Goal: Task Accomplishment & Management: Complete application form

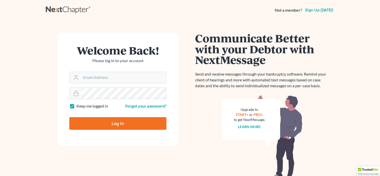
type input "[EMAIL_ADDRESS][DOMAIN_NAME]"
click at [95, 123] on input "Log In" at bounding box center [117, 123] width 97 height 13
type input "Thinking..."
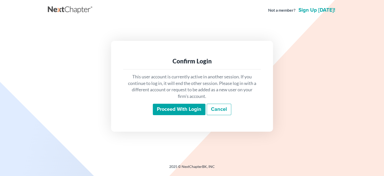
click at [162, 108] on input "Proceed with login" at bounding box center [179, 109] width 53 height 12
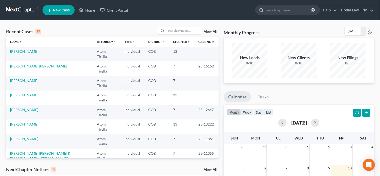
click at [59, 9] on span "New Case" at bounding box center [61, 10] width 17 height 4
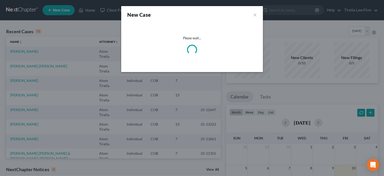
select select "11"
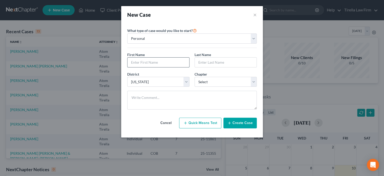
click at [156, 65] on input "text" at bounding box center [158, 62] width 62 height 10
type input "Julio"
click at [201, 62] on input "text" at bounding box center [226, 62] width 62 height 10
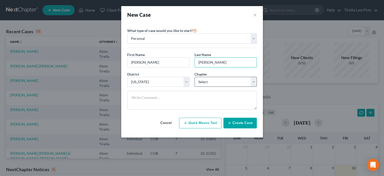
type input "Solis Lira"
click at [253, 85] on select "Select 7 11 12 13" at bounding box center [225, 82] width 62 height 10
select select "3"
click at [194, 77] on select "Select 7 11 12 13" at bounding box center [225, 82] width 62 height 10
click at [235, 121] on button "Create Case" at bounding box center [239, 122] width 33 height 11
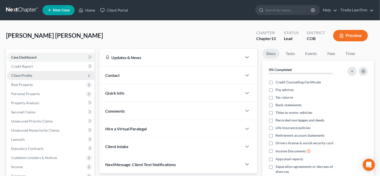
click at [21, 77] on span "Client Profile" at bounding box center [21, 75] width 21 height 4
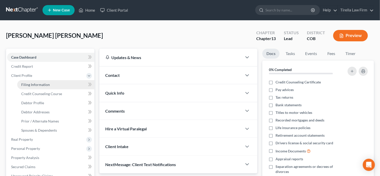
click at [22, 84] on span "Filing Information" at bounding box center [35, 84] width 29 height 4
select select "1"
select select "0"
select select "3"
select select "11"
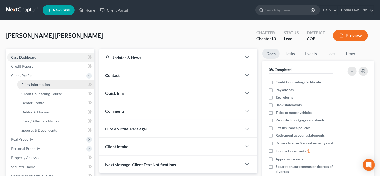
select select "5"
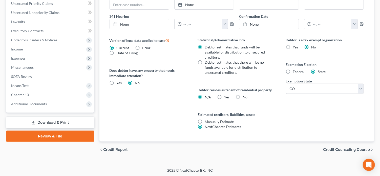
scroll to position [18, 0]
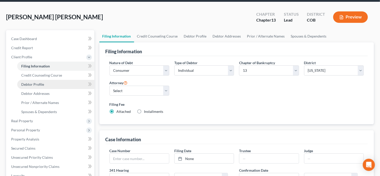
click at [26, 84] on span "Debtor Profile" at bounding box center [32, 84] width 23 height 4
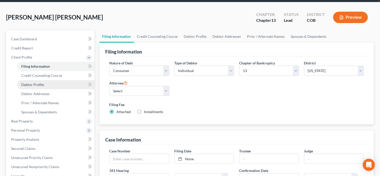
select select "0"
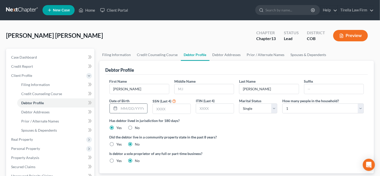
click at [127, 107] on input "text" at bounding box center [133, 108] width 28 height 10
click at [289, 107] on select "Select 1 2 3 4 5 6 7 8 9 10 11 12 13 14 15 16 17 18 19 20" at bounding box center [322, 108] width 81 height 10
click at [282, 103] on select "Select 1 2 3 4 5 6 7 8 9 10 11 12 13 14 15 16 17 18 19 20" at bounding box center [322, 108] width 81 height 10
click at [359, 108] on select "Select 1 2 3 4 5 6 7 8 9 10 11 12 13 14 15 16 17 18 19 20" at bounding box center [322, 108] width 81 height 10
click at [282, 103] on select "Select 1 2 3 4 5 6 7 8 9 10 11 12 13 14 15 16 17 18 19 20" at bounding box center [322, 108] width 81 height 10
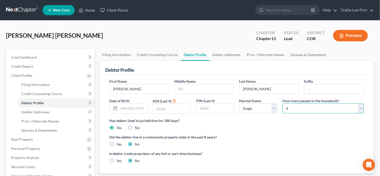
click at [359, 106] on select "Select 1 2 3 4 5 6 7 8 9 10 11 12 13 14 15 16 17 18 19 20" at bounding box center [322, 108] width 81 height 10
select select "2"
click at [282, 103] on select "Select 1 2 3 4 5 6 7 8 9 10 11 12 13 14 15 16 17 18 19 20" at bounding box center [322, 108] width 81 height 10
click at [159, 109] on input "text" at bounding box center [172, 109] width 38 height 10
type input "7859"
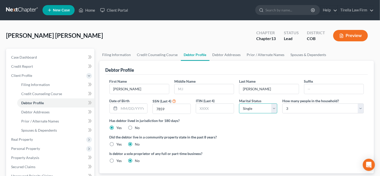
click at [272, 108] on select "Select Single Married Separated Divorced Widowed" at bounding box center [258, 108] width 38 height 10
select select "1"
click at [239, 103] on select "Select Single Married Separated Divorced Widowed" at bounding box center [258, 108] width 38 height 10
click at [23, 148] on span "Personal Property" at bounding box center [25, 148] width 29 height 4
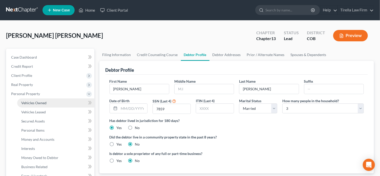
click at [31, 103] on span "Vehicles Owned" at bounding box center [33, 102] width 25 height 4
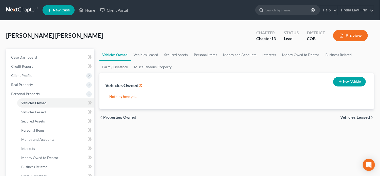
click at [352, 85] on button "New Vehicle" at bounding box center [349, 81] width 33 height 9
select select "0"
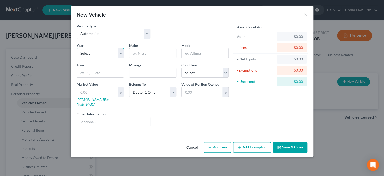
click at [121, 55] on select "Select 2026 2025 2024 2023 2022 2021 2020 2019 2018 2017 2016 2015 2014 2013 20…" at bounding box center [100, 53] width 47 height 10
select select "20"
click at [77, 48] on select "Select 2026 2025 2024 2023 2022 2021 2020 2019 2018 2017 2016 2015 2014 2013 20…" at bounding box center [100, 53] width 47 height 10
click at [146, 54] on input "text" at bounding box center [152, 53] width 47 height 10
type input "Honda"
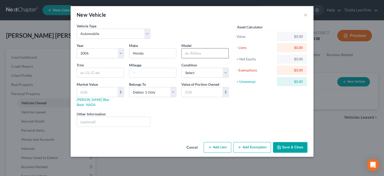
click at [187, 54] on input "text" at bounding box center [205, 53] width 47 height 10
type input "Pilot"
click at [146, 69] on input "text" at bounding box center [152, 73] width 47 height 10
type input "170,000"
click at [99, 92] on input "text" at bounding box center [97, 92] width 41 height 10
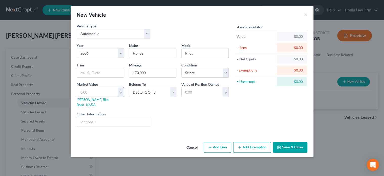
type input "1"
type input "1.00"
type input "18"
type input "18.00"
type input "180"
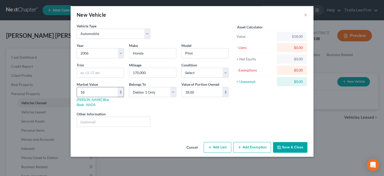
type input "180.00"
type input "1800"
type input "1,800.00"
type input "1,800"
click at [227, 73] on select "Select Excellent Very Good Good Fair Poor" at bounding box center [204, 73] width 47 height 10
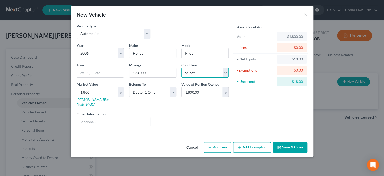
select select "4"
click at [181, 68] on select "Select Excellent Very Good Good Fair Poor" at bounding box center [204, 73] width 47 height 10
click at [246, 142] on button "Add Exemption" at bounding box center [252, 147] width 38 height 11
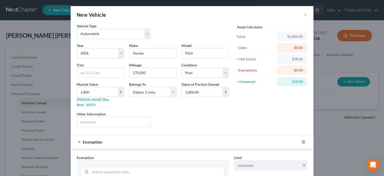
click at [246, 142] on div "Exemption" at bounding box center [185, 141] width 229 height 13
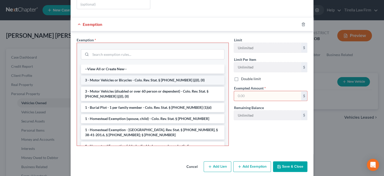
click at [129, 75] on li "3 - Motor Vehicles or Bicycles - Colo. Rev. Stat. § 13-54-102 (j)(I), (II)" at bounding box center [152, 79] width 143 height 9
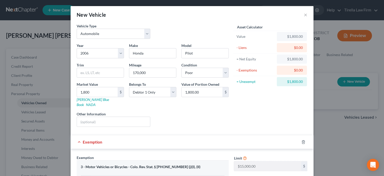
scroll to position [92, 0]
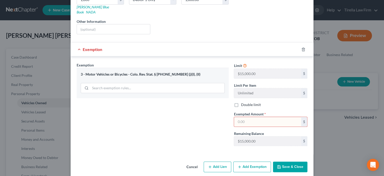
click at [250, 117] on input "text" at bounding box center [267, 122] width 67 height 10
type input "1,800"
click at [282, 161] on button "Save & Close" at bounding box center [290, 166] width 34 height 11
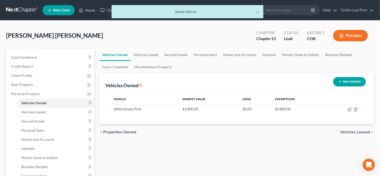
click at [338, 82] on icon "button" at bounding box center [340, 81] width 4 height 4
select select "0"
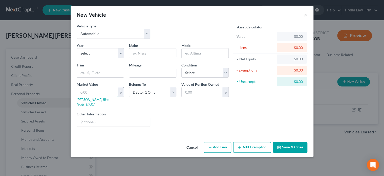
click at [85, 92] on input "text" at bounding box center [97, 92] width 41 height 10
type input "4"
type input "4.00"
type input "45"
type input "45.00"
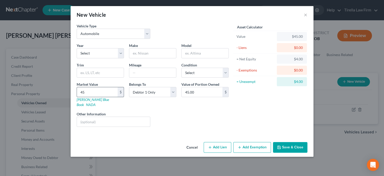
type input "459"
type input "459.00"
type input "4595"
type input "4,595.00"
type input "4,5950"
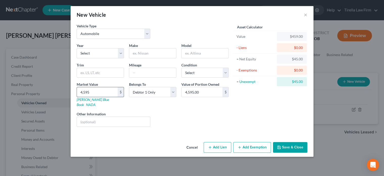
type input "45,950.00"
type input "45,950"
click at [86, 117] on input "text" at bounding box center [113, 122] width 73 height 10
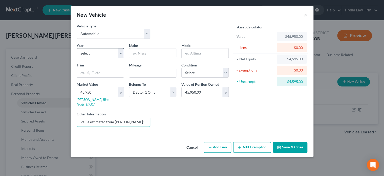
type input "Value estimated from Edmunds'"
click at [123, 54] on select "Select 2026 2025 2024 2023 2022 2021 2020 2019 2018 2017 2016 2015 2014 2013 20…" at bounding box center [100, 53] width 47 height 10
select select "4"
click at [77, 48] on select "Select 2026 2025 2024 2023 2022 2021 2020 2019 2018 2017 2016 2015 2014 2013 20…" at bounding box center [100, 53] width 47 height 10
click at [145, 53] on input "text" at bounding box center [152, 53] width 47 height 10
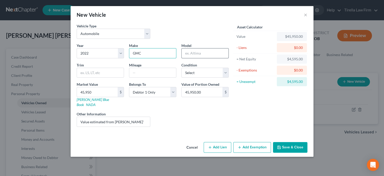
type input "GMC"
click at [187, 51] on input "text" at bounding box center [205, 53] width 47 height 10
type input "Y"
type input "Sierra Denali"
click at [150, 71] on input "text" at bounding box center [152, 73] width 47 height 10
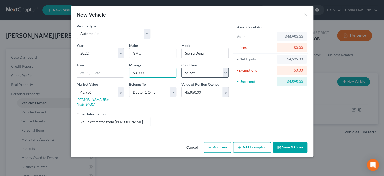
type input "50,000"
click at [223, 73] on select "Select Excellent Very Good Good Fair Poor" at bounding box center [204, 73] width 47 height 10
select select "1"
click at [181, 68] on select "Select Excellent Very Good Good Fair Poor" at bounding box center [204, 73] width 47 height 10
click at [209, 145] on icon "button" at bounding box center [210, 147] width 4 height 4
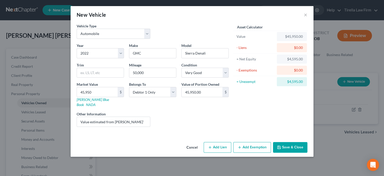
select select "0"
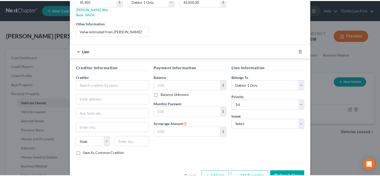
scroll to position [100, 0]
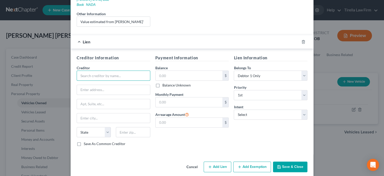
click at [95, 70] on input "text" at bounding box center [114, 75] width 74 height 10
type input "Alpine GMC"
click at [93, 85] on input "text" at bounding box center [113, 90] width 73 height 10
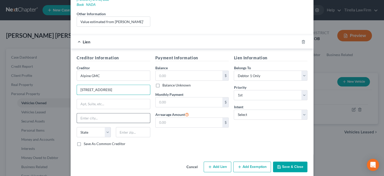
type input "3106 West County Line Rd."
click at [86, 113] on input "text" at bounding box center [113, 118] width 73 height 10
type input "Littleton"
click at [103, 127] on select "State AL AK AR AZ CA CO CT DE DC FL GA GU HI ID IL IN IA KS KY LA ME MD MA MI M…" at bounding box center [94, 132] width 34 height 10
select select "5"
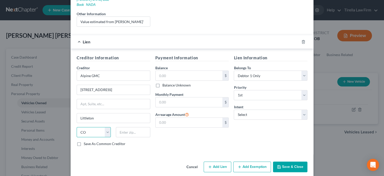
click at [77, 127] on select "State AL AK AR AZ CA CO CT DE DC FL GA GU HI ID IL IN IA KS KY LA ME MD MA MI M…" at bounding box center [94, 132] width 34 height 10
click at [123, 127] on input "text" at bounding box center [133, 132] width 34 height 10
type input "80110"
click at [176, 71] on input "text" at bounding box center [189, 76] width 67 height 10
type input "Englewood"
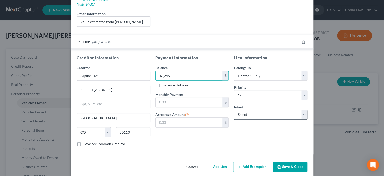
type input "46,245"
click at [303, 109] on select "Select Surrender Redeem Reaffirm Avoid Other" at bounding box center [271, 114] width 74 height 10
select select "4"
click at [234, 109] on select "Select Surrender Redeem Reaffirm Avoid Other" at bounding box center [271, 114] width 74 height 10
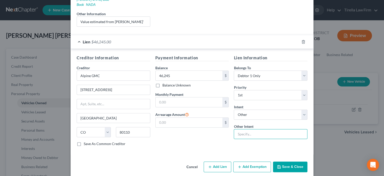
click at [255, 129] on input "text" at bounding box center [271, 134] width 74 height 10
type input "Retain and Pay Pursuant to Contract"
click at [279, 162] on button "Save & Close" at bounding box center [290, 166] width 34 height 11
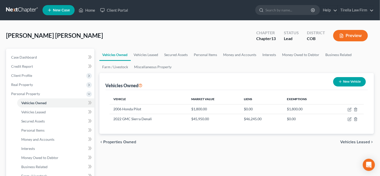
click at [357, 39] on button "Preview" at bounding box center [350, 35] width 35 height 11
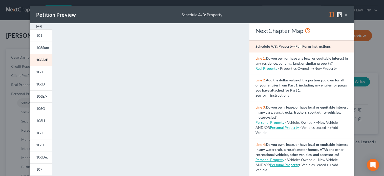
click at [344, 15] on button "×" at bounding box center [346, 15] width 4 height 6
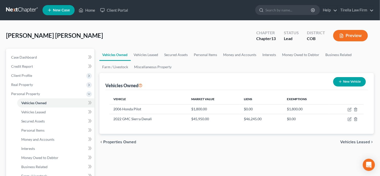
scroll to position [153, 0]
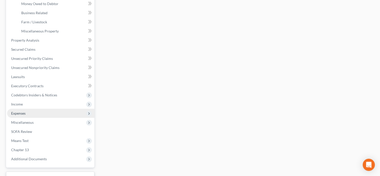
click at [26, 115] on span "Expenses" at bounding box center [50, 112] width 87 height 9
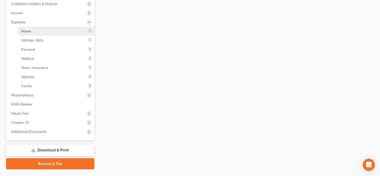
click at [37, 32] on link "Home" at bounding box center [55, 31] width 77 height 9
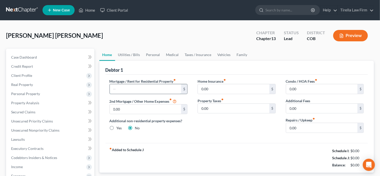
click at [123, 88] on input "text" at bounding box center [146, 89] width 72 height 10
click at [148, 87] on input "text" at bounding box center [146, 89] width 72 height 10
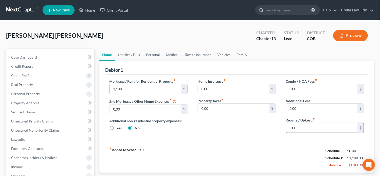
type input "1,100"
click at [329, 125] on input "0.00" at bounding box center [322, 128] width 72 height 10
type input "60"
click at [133, 54] on link "Utilities / Bills" at bounding box center [129, 55] width 28 height 12
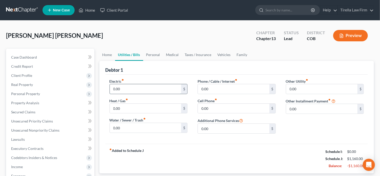
click at [128, 87] on input "0.00" at bounding box center [146, 89] width 72 height 10
type input "120"
click at [121, 107] on input "0.00" at bounding box center [146, 108] width 72 height 10
type input "4"
type input "55"
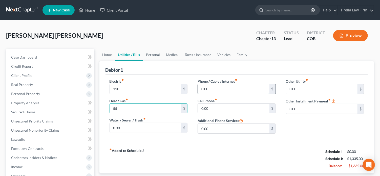
click at [207, 89] on input "0.00" at bounding box center [234, 89] width 72 height 10
type input "0"
click at [207, 89] on input "0" at bounding box center [234, 89] width 72 height 10
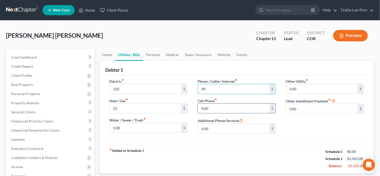
type input "90"
click at [203, 108] on input "0.00" at bounding box center [234, 108] width 72 height 10
type input "75"
click at [184, 161] on div "fiber_manual_record Added to Schedule J Schedule I: $0.00 Schedule J: $1,500.00…" at bounding box center [236, 158] width 262 height 30
click at [155, 57] on link "Personal" at bounding box center [153, 55] width 20 height 12
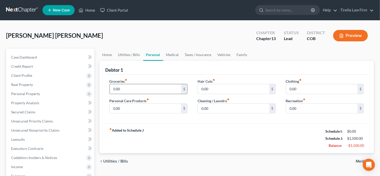
click at [150, 87] on input "0.00" at bounding box center [146, 89] width 72 height 10
type input "1,300"
click at [146, 105] on input "0.00" at bounding box center [146, 108] width 72 height 10
type input "200"
click at [207, 84] on input "0.00" at bounding box center [234, 89] width 72 height 10
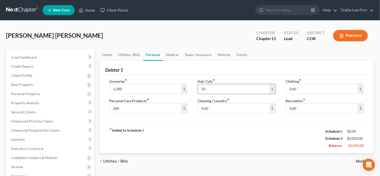
type input "5"
type input "70"
click at [301, 88] on input "0.00" at bounding box center [322, 89] width 72 height 10
type input "60"
click at [252, 108] on input "0.00" at bounding box center [234, 108] width 72 height 10
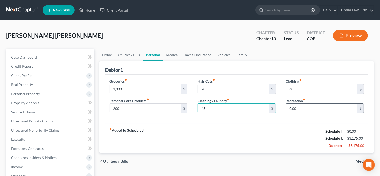
type input "45"
click at [305, 106] on input "0.00" at bounding box center [322, 108] width 72 height 10
type input "120"
click at [283, 144] on div "fiber_manual_record Added to Schedule J Schedule I: $0.00 Schedule J: $3,295.00…" at bounding box center [236, 138] width 262 height 30
click at [172, 54] on link "Medical" at bounding box center [172, 55] width 19 height 12
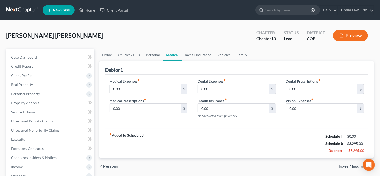
click at [153, 90] on input "0.00" at bounding box center [146, 89] width 72 height 10
click at [132, 91] on input "0.00" at bounding box center [146, 89] width 72 height 10
type input "120"
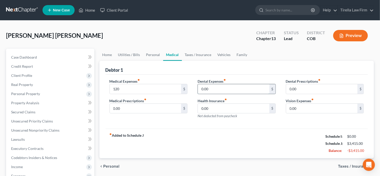
click at [211, 90] on input "0.00" at bounding box center [234, 89] width 72 height 10
type input "30"
click at [222, 52] on link "Vehicles" at bounding box center [223, 55] width 19 height 12
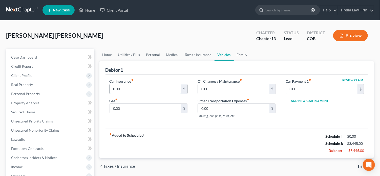
click at [158, 86] on input "0.00" at bounding box center [146, 89] width 72 height 10
type input "160"
click at [218, 86] on input "0.00" at bounding box center [234, 89] width 72 height 10
type input "6"
type input "90"
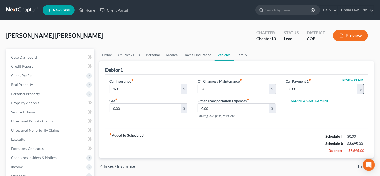
click at [301, 85] on input "0.00" at bounding box center [322, 89] width 72 height 10
type input "1,071"
click at [139, 108] on input "0.00" at bounding box center [146, 108] width 72 height 10
type input "500"
click at [170, 147] on div "fiber_manual_record Added to Schedule J Schedule I: $0.00 Schedule J: $4,205.00…" at bounding box center [236, 143] width 262 height 30
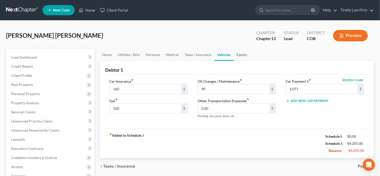
click at [236, 55] on link "Family" at bounding box center [242, 55] width 17 height 12
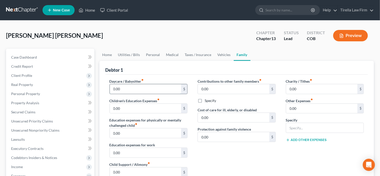
click at [148, 91] on input "0.00" at bounding box center [146, 89] width 72 height 10
click at [128, 171] on input "0.00" at bounding box center [146, 172] width 72 height 10
type input "2,000"
click at [193, 164] on div "Contributions to other family members fiber_manual_record 0.00 $ Specify Cost o…" at bounding box center [236, 131] width 88 height 107
click at [106, 52] on link "Home" at bounding box center [107, 55] width 16 height 12
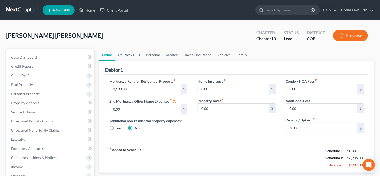
click at [125, 55] on link "Utilities / Bills" at bounding box center [129, 55] width 28 height 12
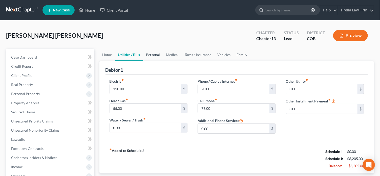
click at [148, 55] on link "Personal" at bounding box center [153, 55] width 20 height 12
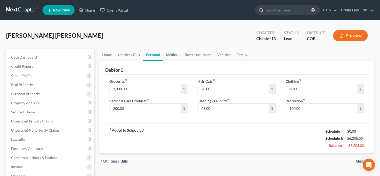
click at [168, 54] on link "Medical" at bounding box center [172, 55] width 19 height 12
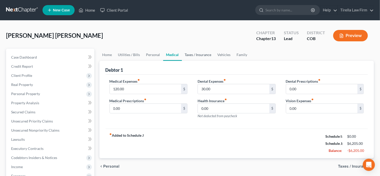
click at [197, 56] on link "Taxes / Insurance" at bounding box center [198, 55] width 33 height 12
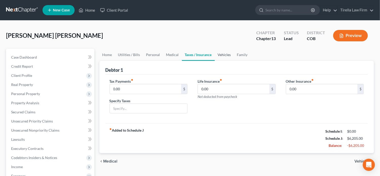
click at [217, 54] on link "Vehicles" at bounding box center [224, 55] width 19 height 12
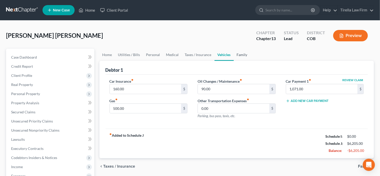
click at [235, 55] on link "Family" at bounding box center [242, 55] width 17 height 12
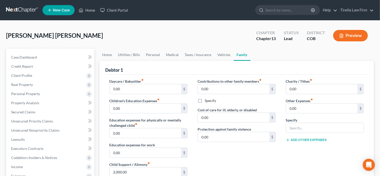
scroll to position [153, 0]
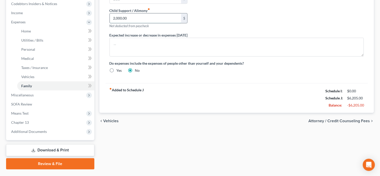
click at [132, 13] on input "2,000.00" at bounding box center [146, 18] width 72 height 10
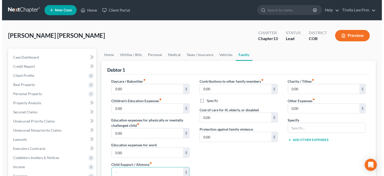
scroll to position [0, 0]
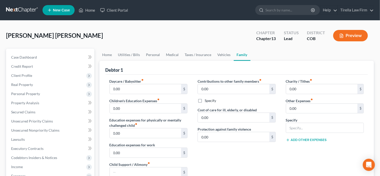
click at [348, 35] on button "Preview" at bounding box center [350, 35] width 35 height 11
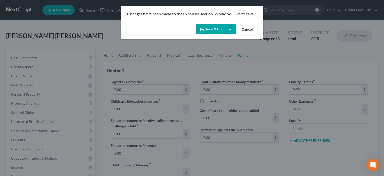
click at [213, 32] on button "Save & Continue" at bounding box center [216, 29] width 40 height 11
